Goal: Task Accomplishment & Management: Use online tool/utility

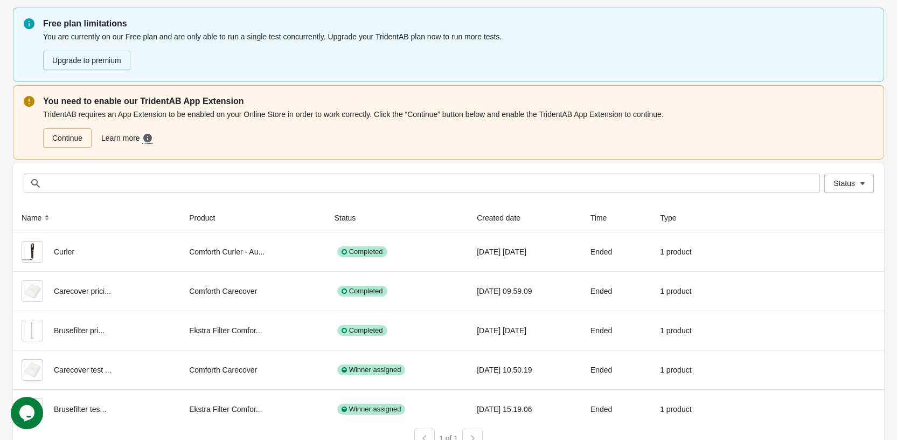
scroll to position [50, 0]
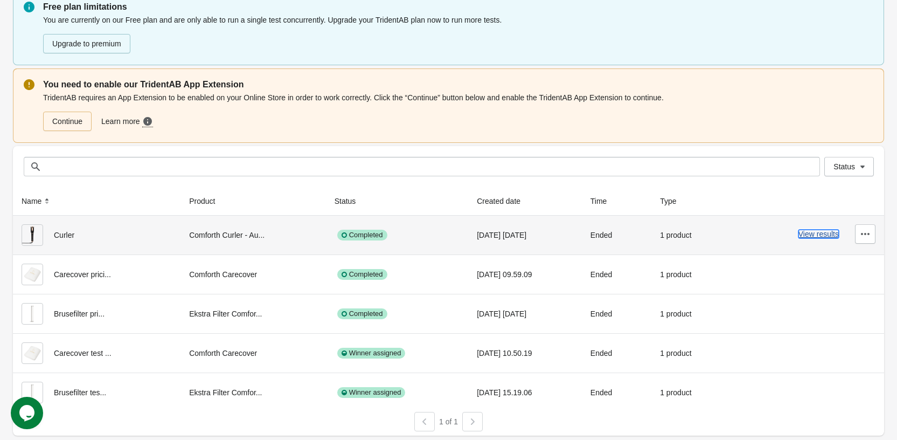
click at [822, 232] on button "View results" at bounding box center [818, 233] width 40 height 9
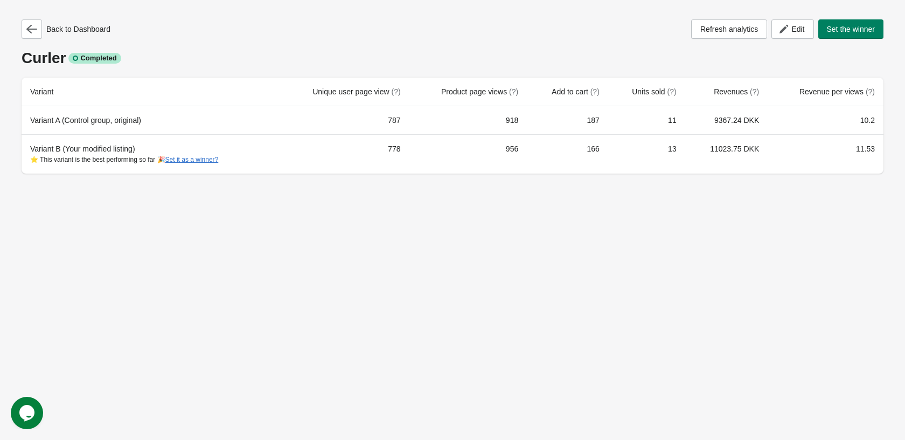
click at [425, 229] on div "Back to Dashboard Refresh analytics Edit Set the winner Curler Completed Varian…" at bounding box center [452, 220] width 905 height 440
click at [789, 27] on span "Edit" at bounding box center [793, 29] width 24 height 11
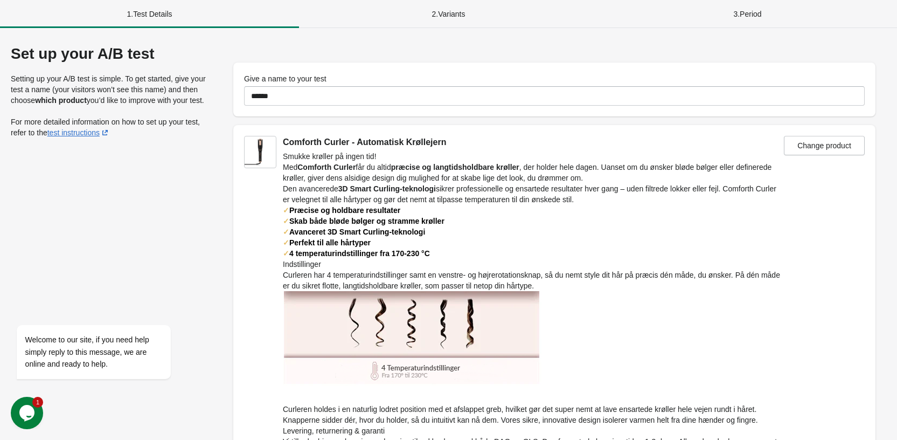
click at [444, 15] on div "2 . Variants" at bounding box center [448, 14] width 299 height 28
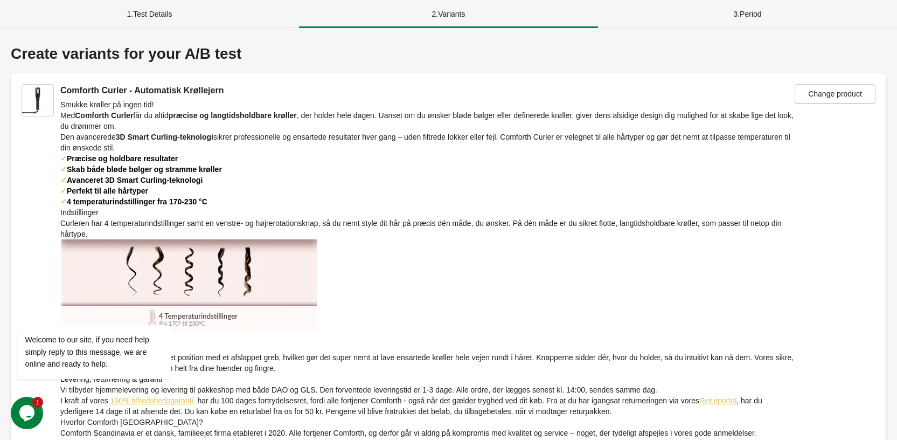
click at [724, 5] on div "3 . Period" at bounding box center [747, 14] width 299 height 28
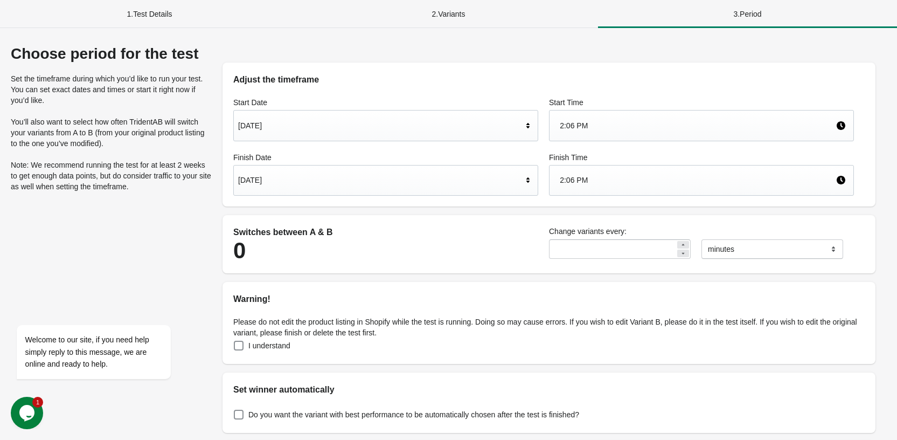
click at [290, 179] on div "[DATE]" at bounding box center [380, 180] width 284 height 20
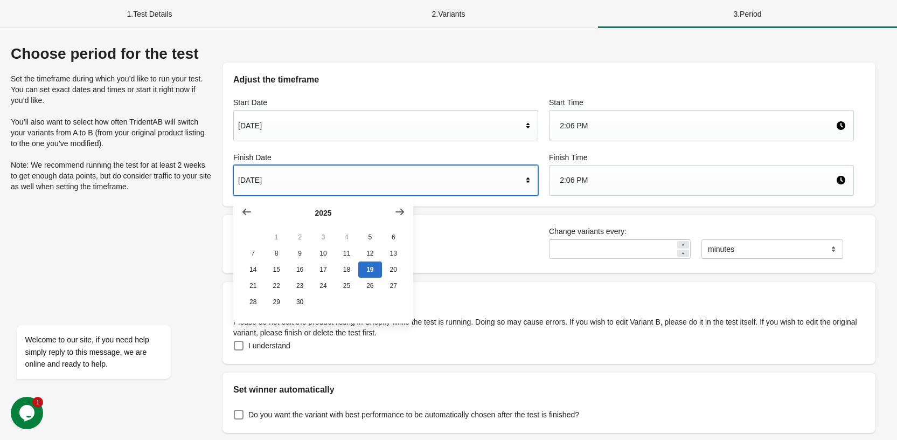
click at [290, 179] on div "[DATE]" at bounding box center [380, 180] width 284 height 20
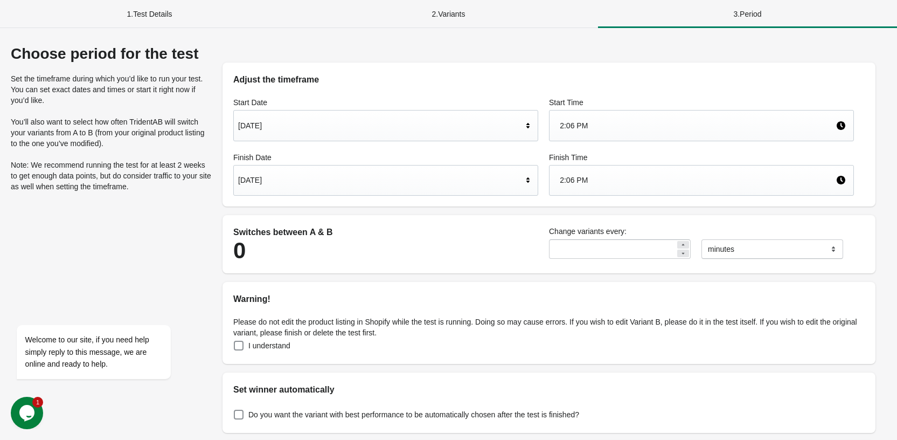
click at [290, 179] on div "[DATE]" at bounding box center [380, 180] width 284 height 20
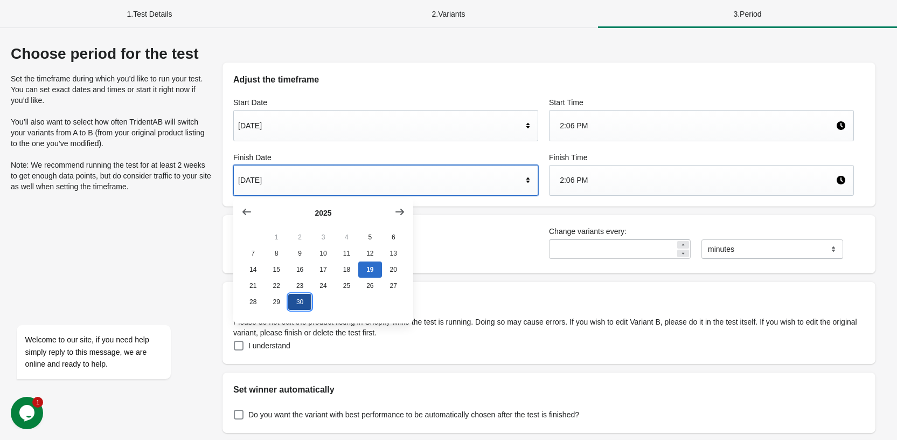
click at [299, 304] on button "30" at bounding box center [299, 302] width 23 height 16
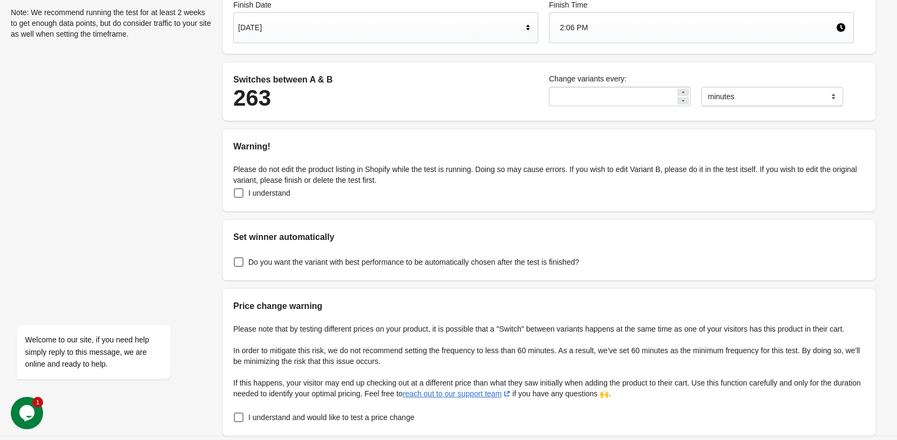
scroll to position [193, 0]
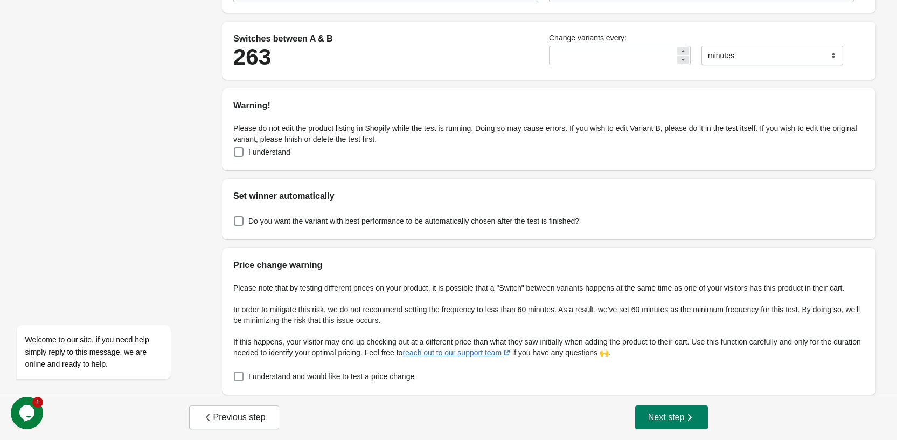
click at [358, 379] on span "I understand and would like to test a price change" at bounding box center [331, 376] width 166 height 11
click at [286, 224] on span "Do you want the variant with best performance to be automatically chosen after …" at bounding box center [413, 220] width 331 height 11
click at [667, 418] on span "Next step" at bounding box center [671, 417] width 47 height 11
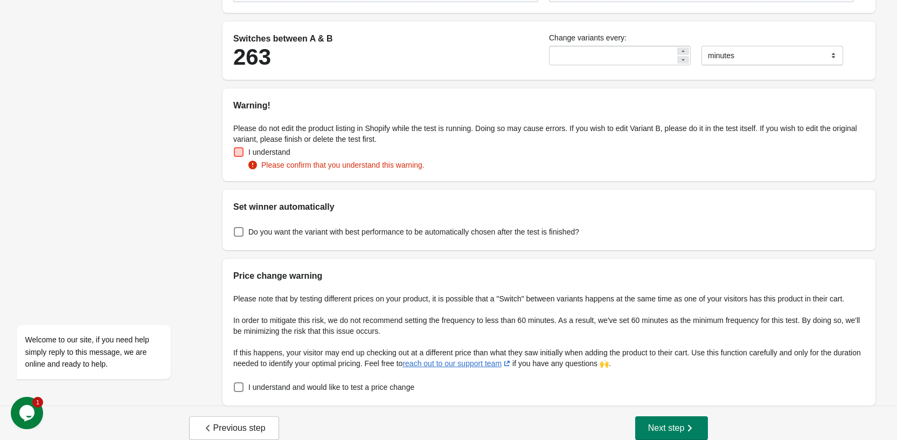
click at [240, 154] on span at bounding box center [239, 152] width 10 height 10
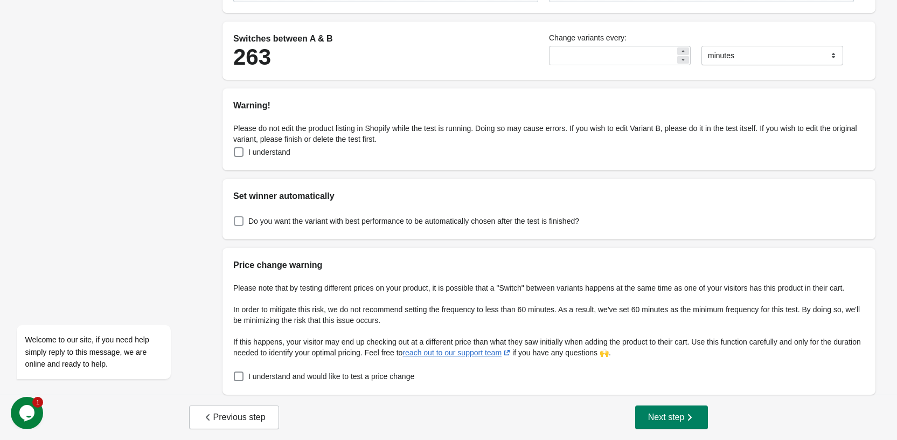
click at [251, 226] on span "Do you want the variant with best performance to be automatically chosen after …" at bounding box center [413, 220] width 331 height 11
click at [672, 418] on span "Next step" at bounding box center [671, 417] width 47 height 11
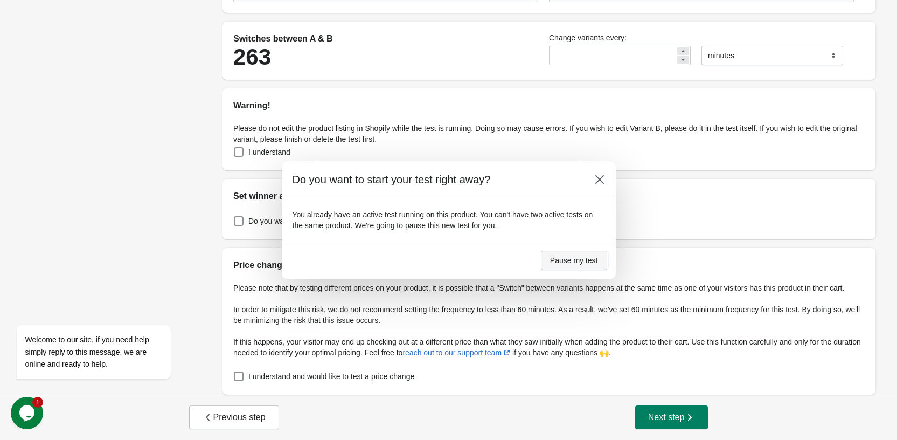
click at [570, 260] on span "Pause my test" at bounding box center [574, 260] width 48 height 9
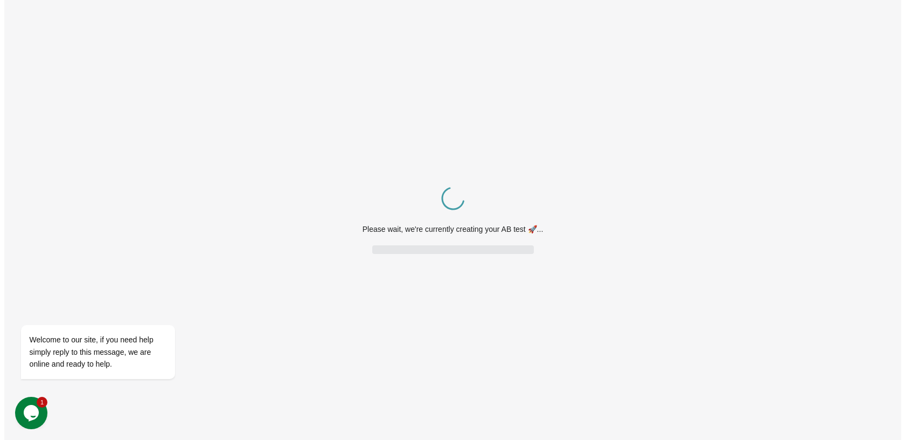
scroll to position [0, 0]
